Goal: Task Accomplishment & Management: Use online tool/utility

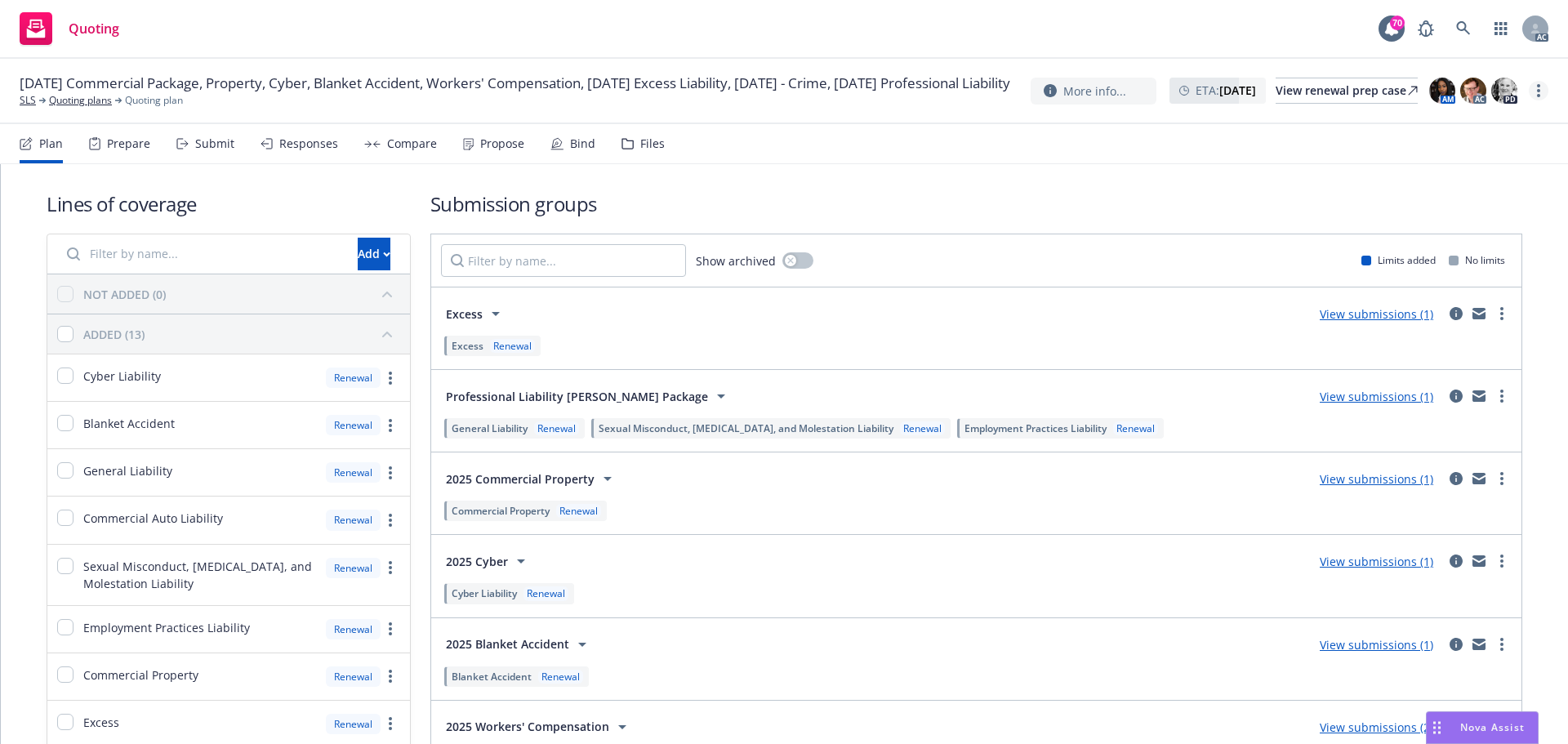
click at [1540, 81] on link "more" at bounding box center [1539, 90] width 20 height 20
click at [1424, 121] on link "Copy logging email" at bounding box center [1457, 124] width 182 height 33
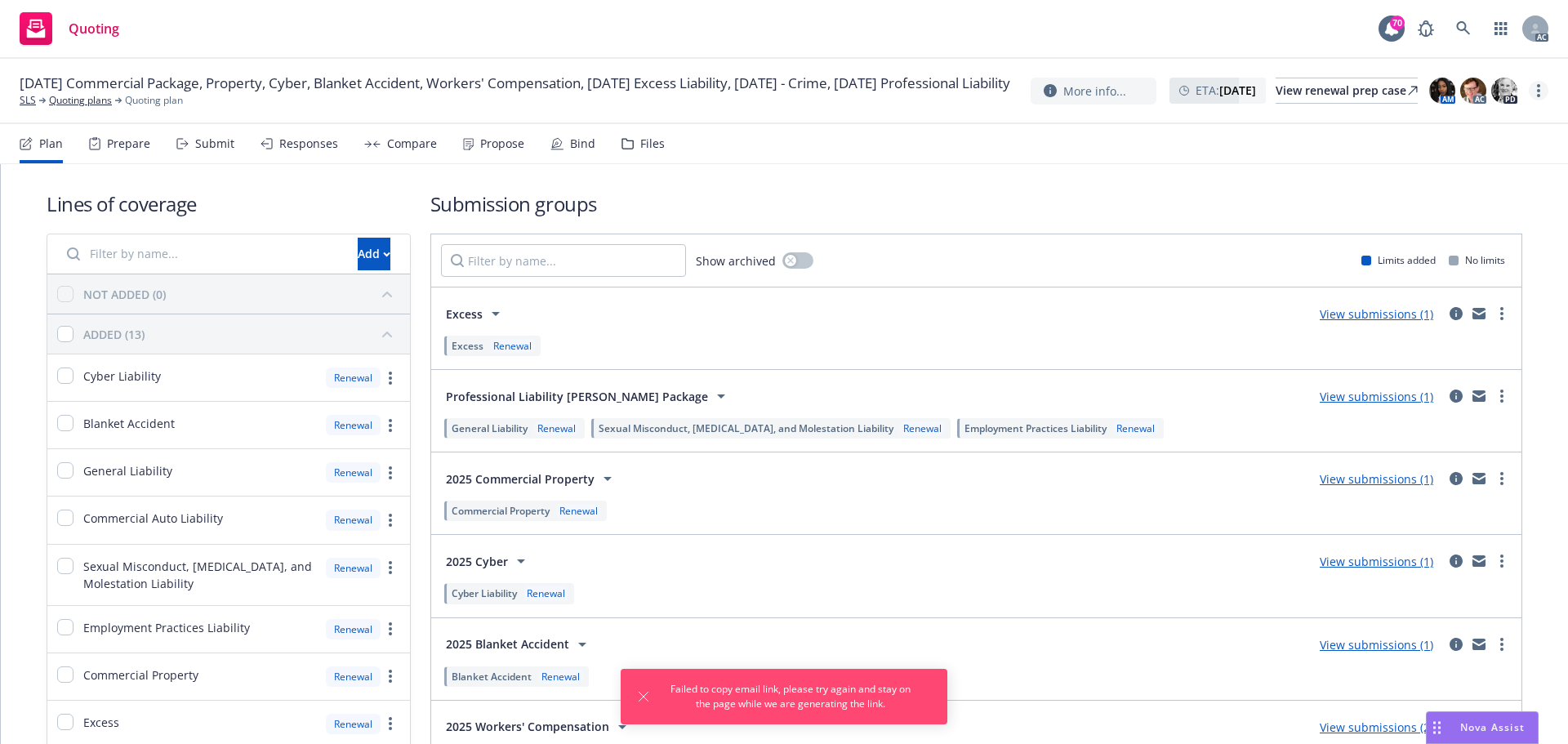
click at [1542, 90] on link "more" at bounding box center [1539, 90] width 20 height 20
click at [1485, 131] on link "Copy logging email" at bounding box center [1457, 124] width 182 height 33
